Goal: Register for event/course

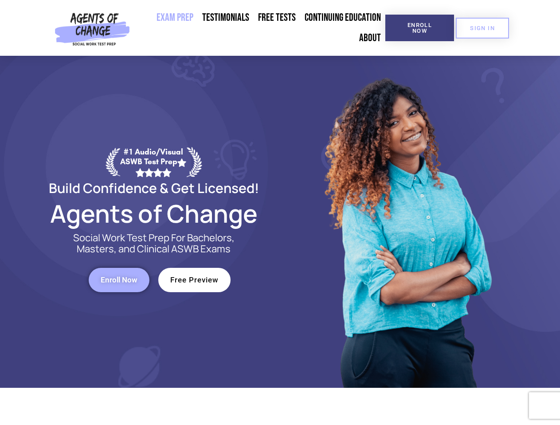
click at [280, 213] on div at bounding box center [406, 222] width 253 height 332
click at [419, 28] on span "Enroll Now" at bounding box center [419, 28] width 40 height 12
click at [482, 28] on span "SIGN IN" at bounding box center [482, 28] width 25 height 6
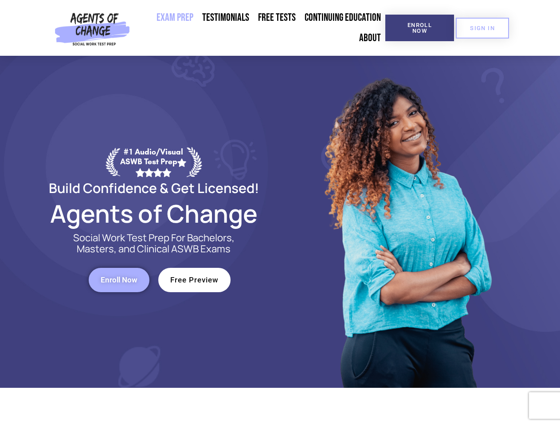
click at [119, 280] on span "Enroll Now" at bounding box center [119, 280] width 37 height 8
click at [194, 280] on span "Free Preview" at bounding box center [194, 280] width 48 height 8
